Goal: Register for event/course

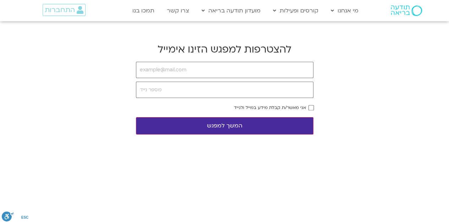
click at [202, 73] on input "email" at bounding box center [225, 70] width 178 height 16
type input "[EMAIL_ADDRESS][DOMAIN_NAME]"
click at [200, 86] on input "tel" at bounding box center [225, 90] width 178 height 16
type input "0549709752"
click at [267, 106] on label "אני מאשר/ת קבלת מידע במייל ולנייד" at bounding box center [270, 107] width 72 height 5
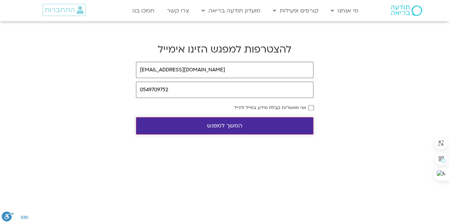
click at [258, 128] on button "המשך למפגש" at bounding box center [225, 125] width 178 height 17
